Goal: Information Seeking & Learning: Learn about a topic

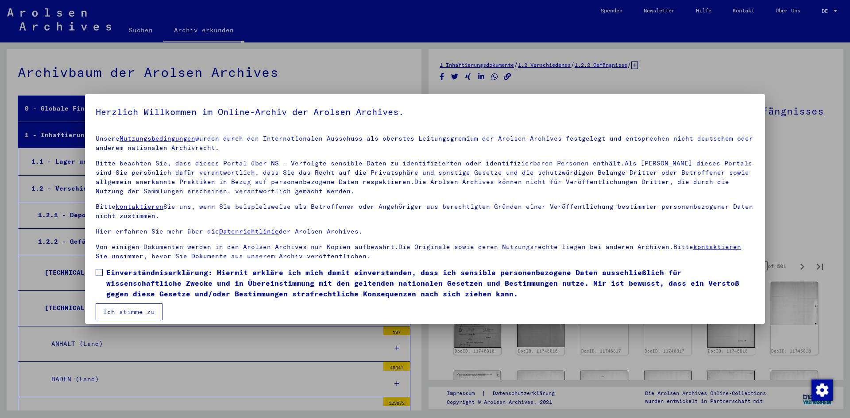
scroll to position [3405, 0]
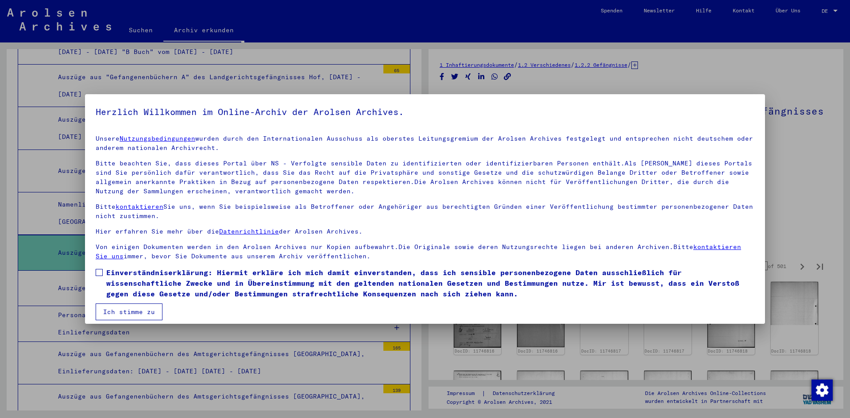
click at [100, 276] on label "Einverständniserklärung: Hiermit erkläre ich mich damit einverstanden, dass ich…" at bounding box center [425, 283] width 658 height 32
click at [129, 313] on button "Ich stimme zu" at bounding box center [129, 312] width 67 height 17
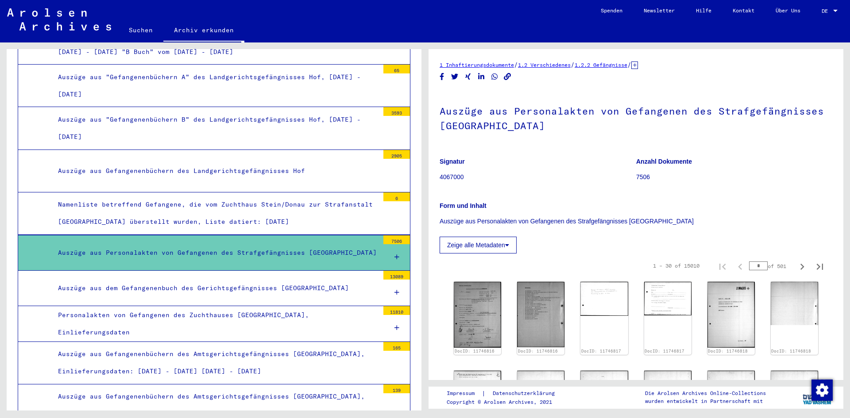
click at [394, 254] on icon at bounding box center [396, 257] width 5 height 6
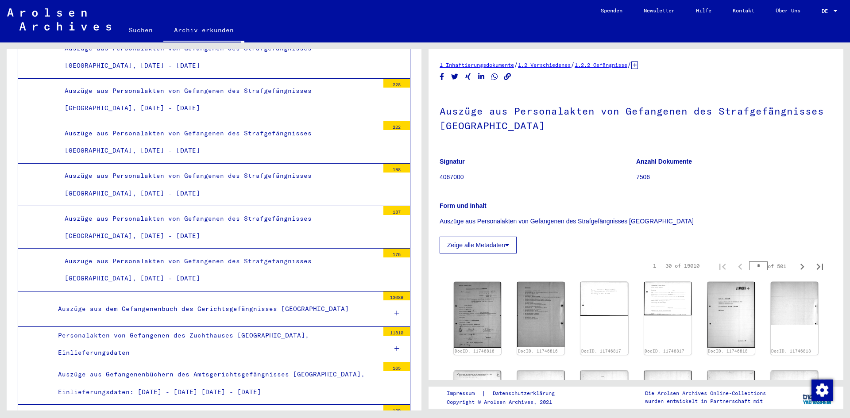
scroll to position [4599, 0]
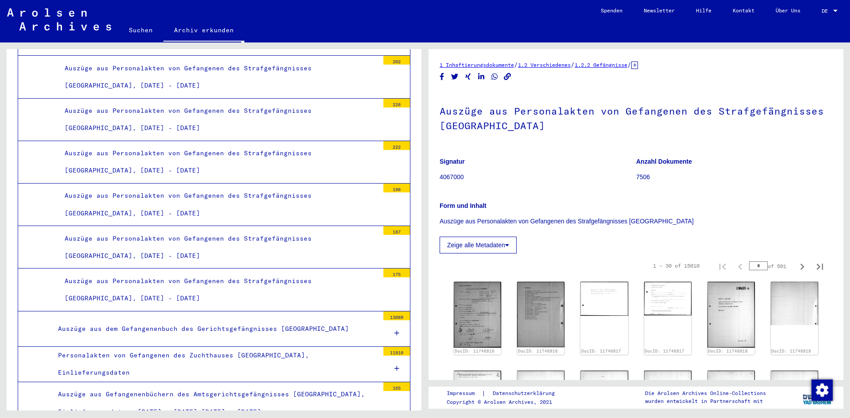
click at [224, 230] on div "Auszüge aus Personalakten von Gefangenen des Strafgefängnisses [GEOGRAPHIC_DATA…" at bounding box center [218, 247] width 321 height 35
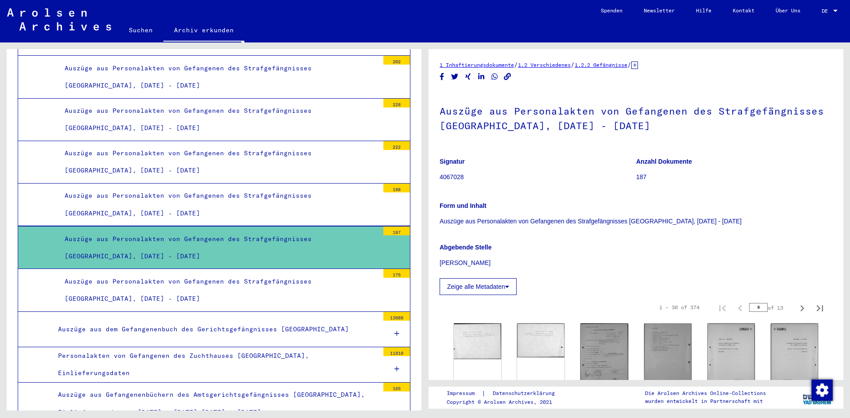
scroll to position [190, 0]
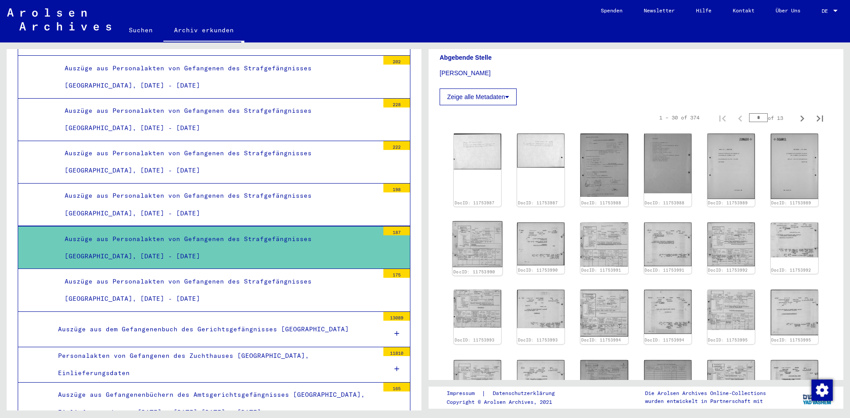
click at [474, 221] on img at bounding box center [477, 244] width 50 height 46
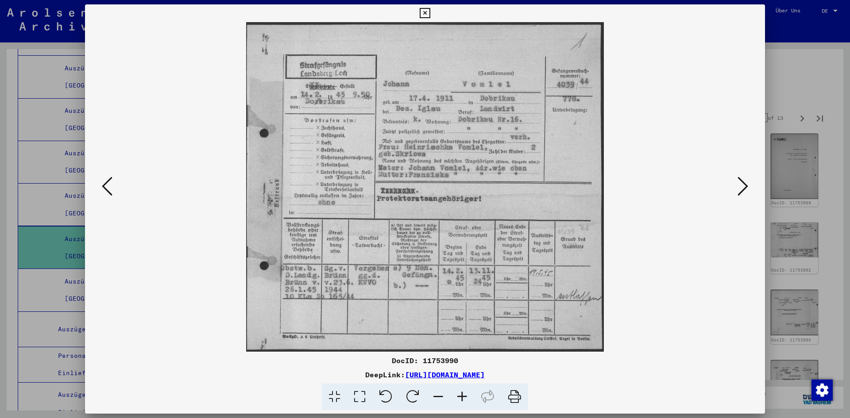
click at [746, 183] on icon at bounding box center [742, 186] width 11 height 21
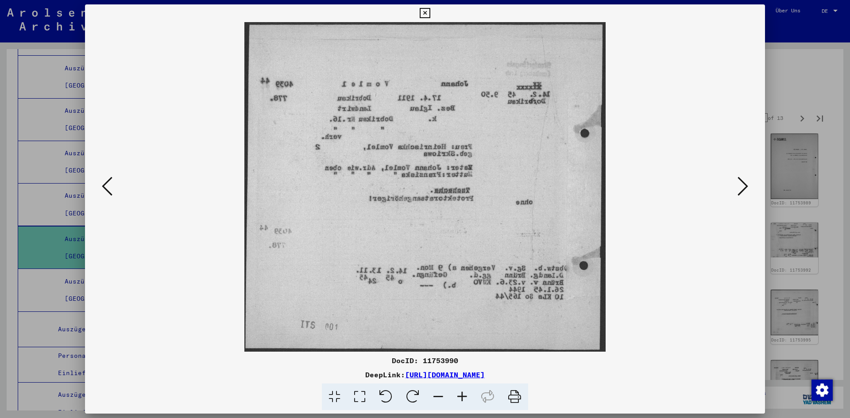
click at [746, 183] on icon at bounding box center [742, 186] width 11 height 21
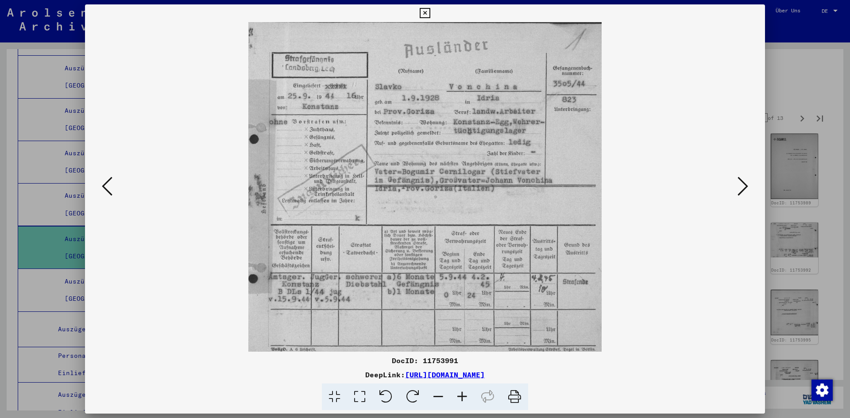
click at [746, 183] on icon at bounding box center [742, 186] width 11 height 21
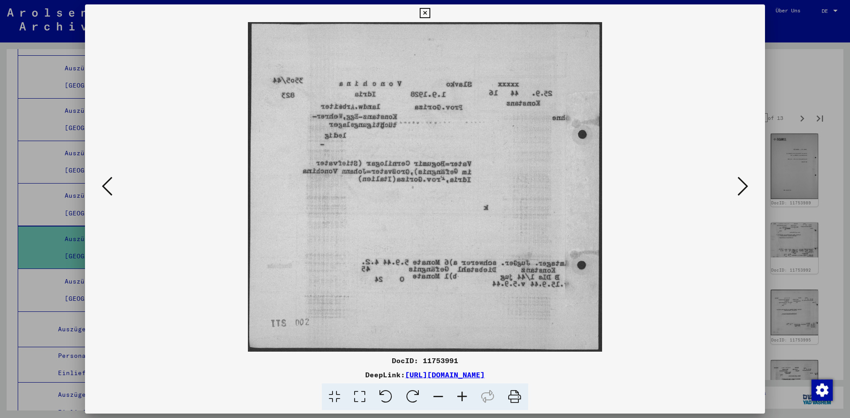
click at [746, 183] on icon at bounding box center [742, 186] width 11 height 21
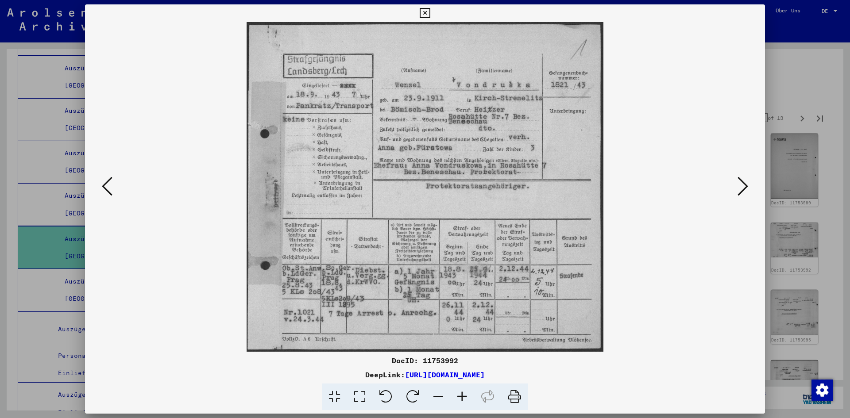
click at [807, 95] on div at bounding box center [425, 209] width 850 height 418
